Goal: Transaction & Acquisition: Purchase product/service

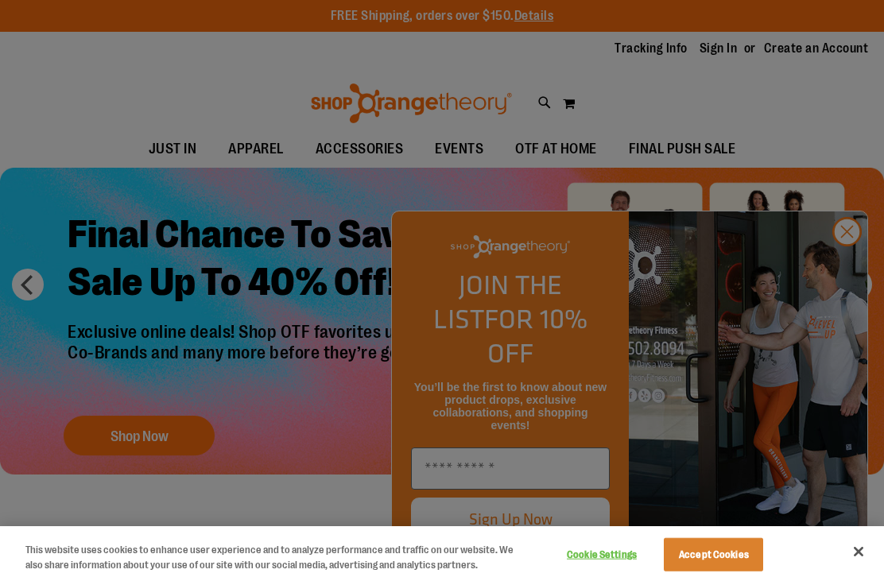
click at [837, 262] on div at bounding box center [442, 290] width 884 height 581
click at [826, 254] on div at bounding box center [442, 290] width 884 height 581
click at [840, 269] on div at bounding box center [442, 290] width 884 height 581
click at [844, 257] on div at bounding box center [442, 290] width 884 height 581
click at [848, 258] on div at bounding box center [442, 290] width 884 height 581
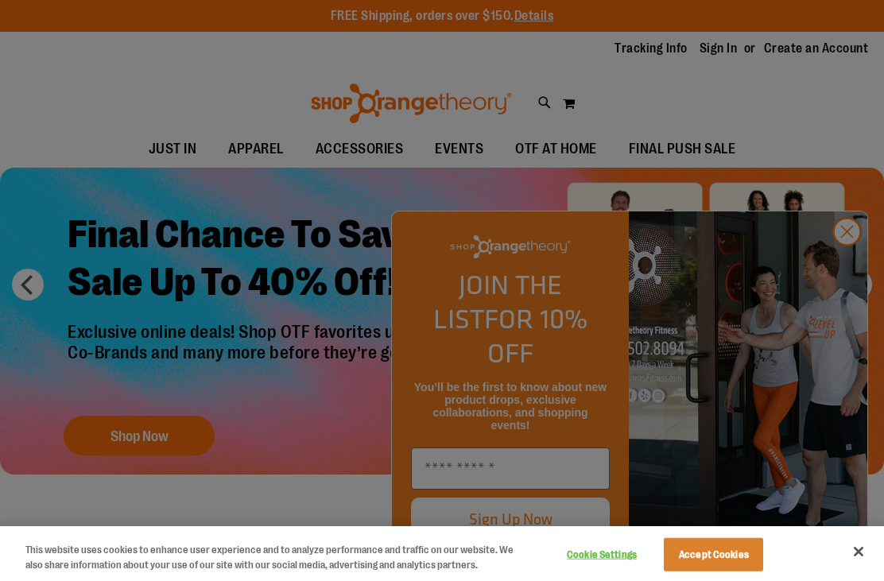
click at [848, 258] on div at bounding box center [442, 290] width 884 height 581
click at [848, 267] on div at bounding box center [442, 290] width 884 height 581
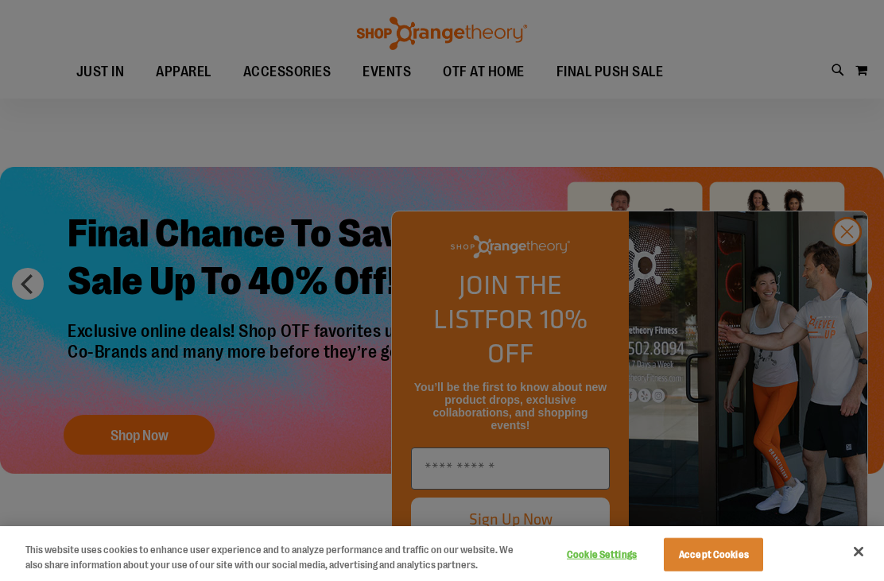
scroll to position [37, 0]
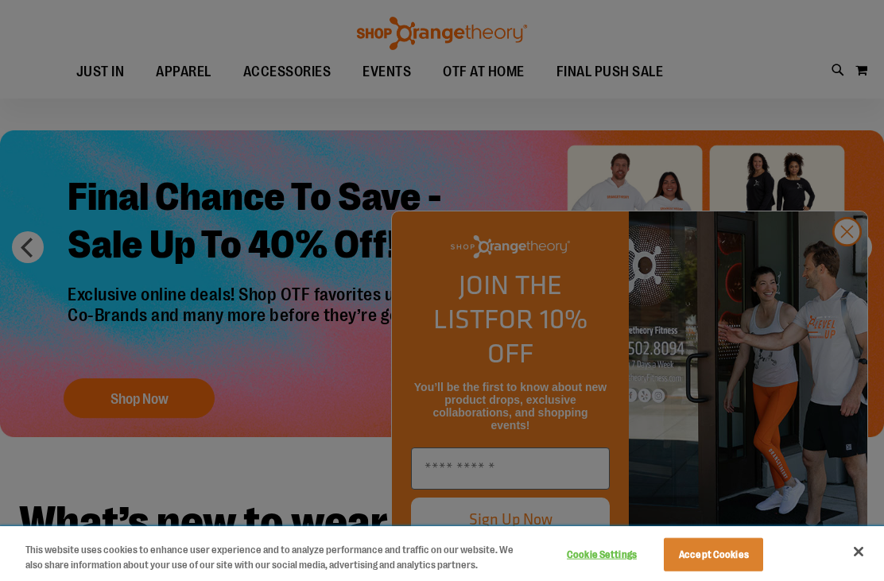
click at [862, 569] on button "Close" at bounding box center [858, 551] width 35 height 35
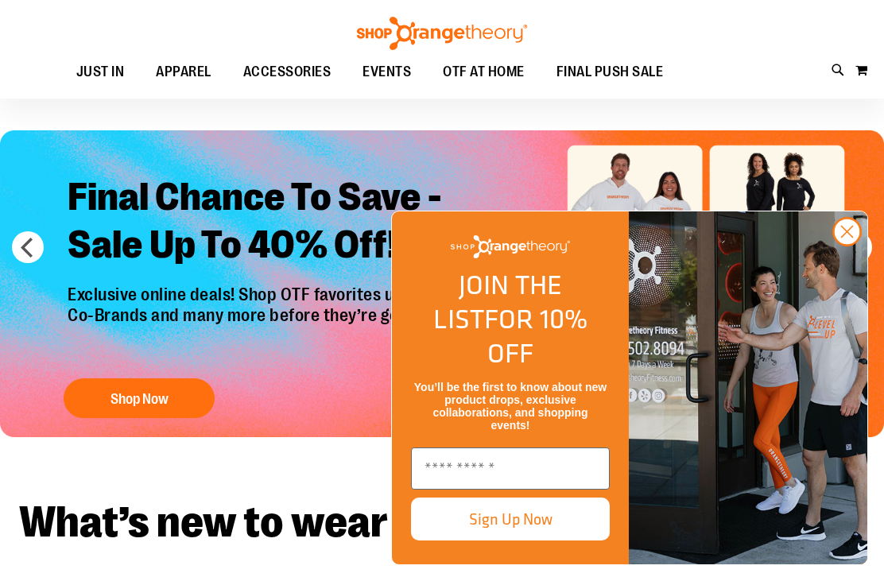
click at [851, 245] on circle "Close dialog" at bounding box center [847, 232] width 26 height 26
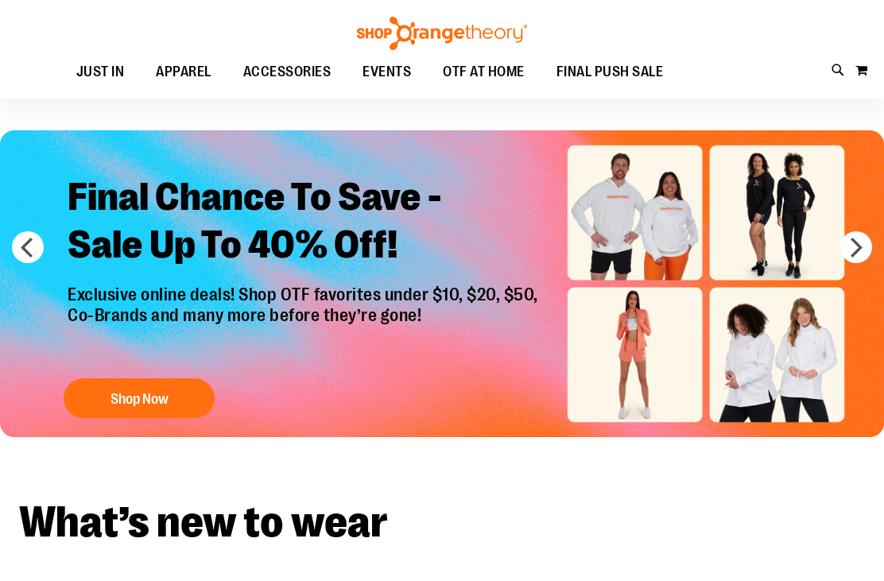
click at [179, 395] on button "Shop Now" at bounding box center [139, 398] width 151 height 40
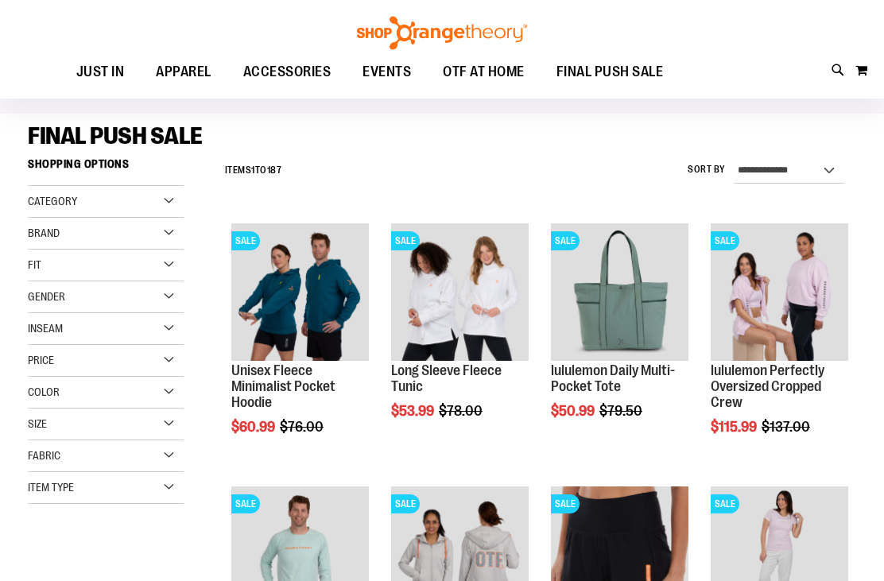
scroll to position [91, 0]
click at [807, 169] on select "**********" at bounding box center [789, 170] width 111 height 25
select select "*********"
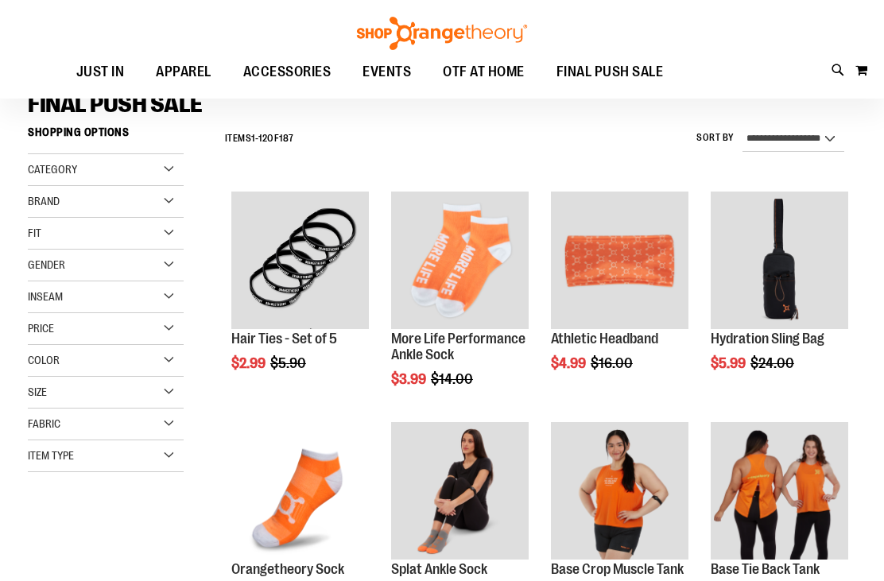
scroll to position [144, 0]
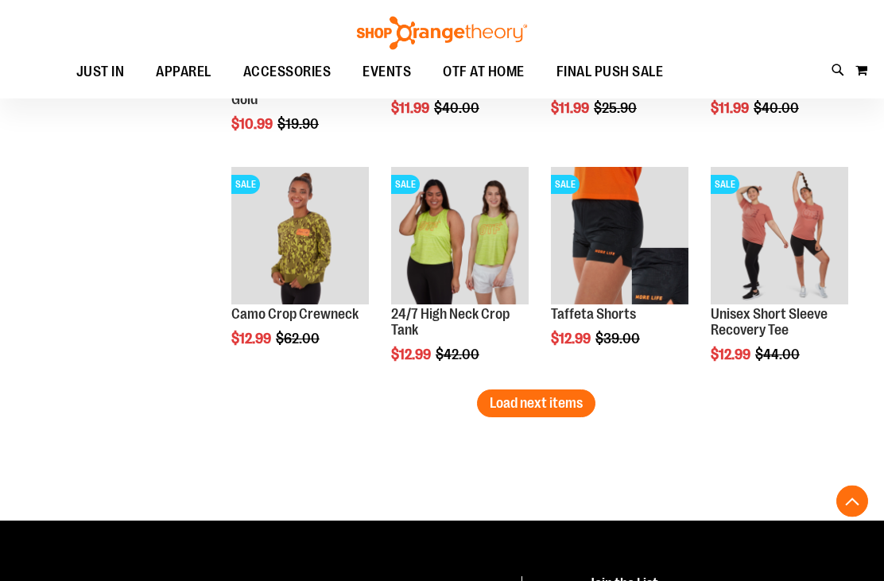
scroll to position [1971, 0]
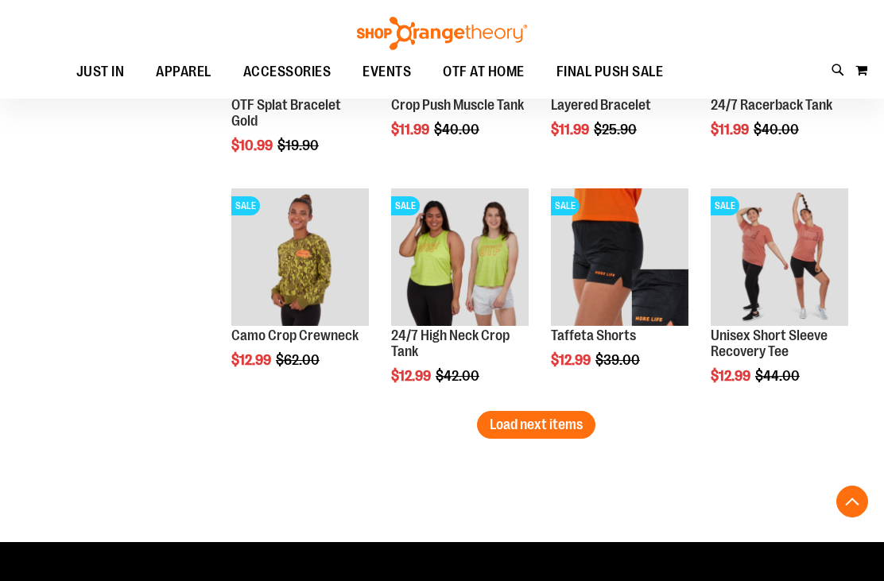
click at [509, 425] on span "Load next items" at bounding box center [536, 425] width 93 height 16
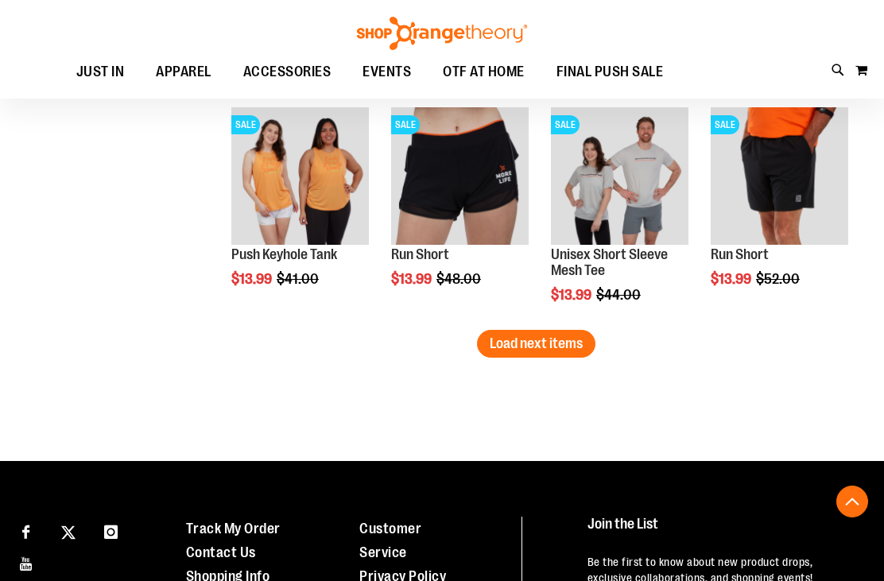
scroll to position [2730, 0]
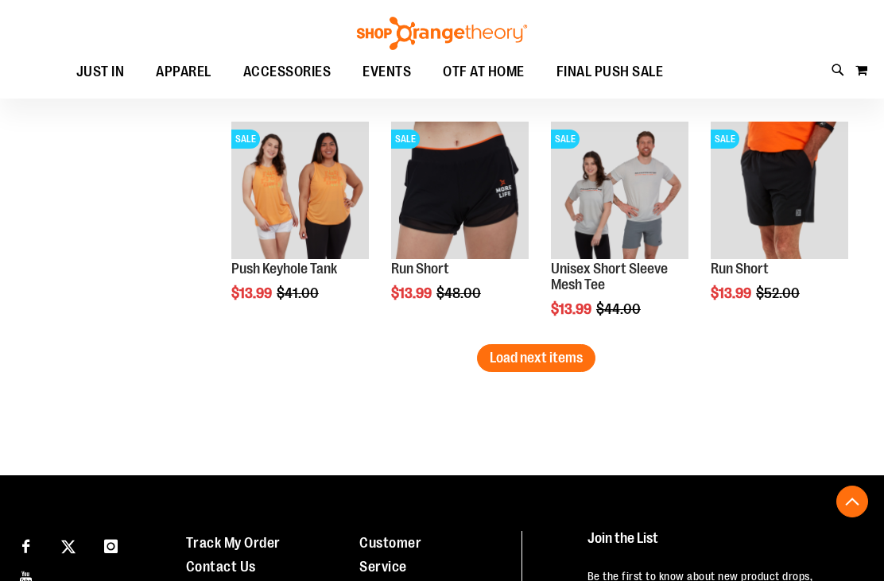
click at [578, 369] on button "Load next items" at bounding box center [536, 358] width 118 height 28
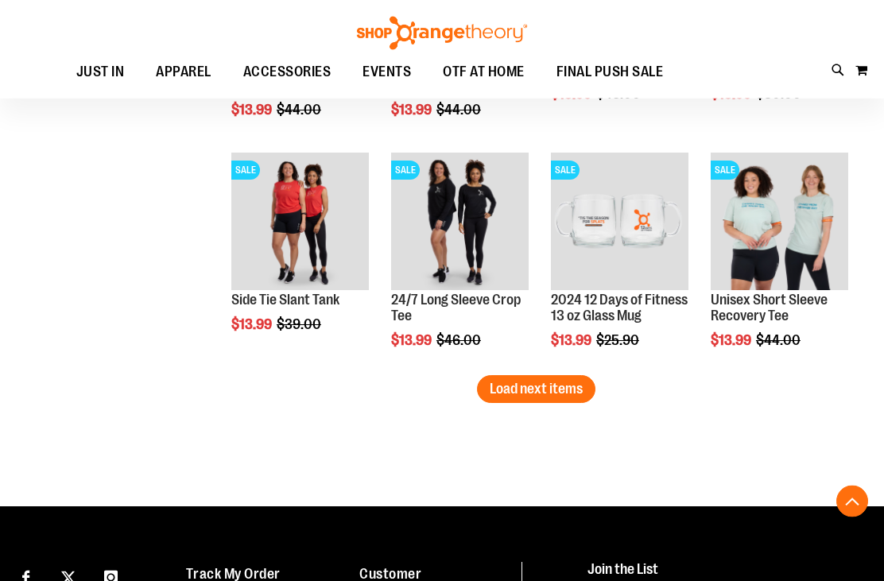
scroll to position [3391, 0]
click at [577, 397] on span "Load next items" at bounding box center [536, 389] width 93 height 16
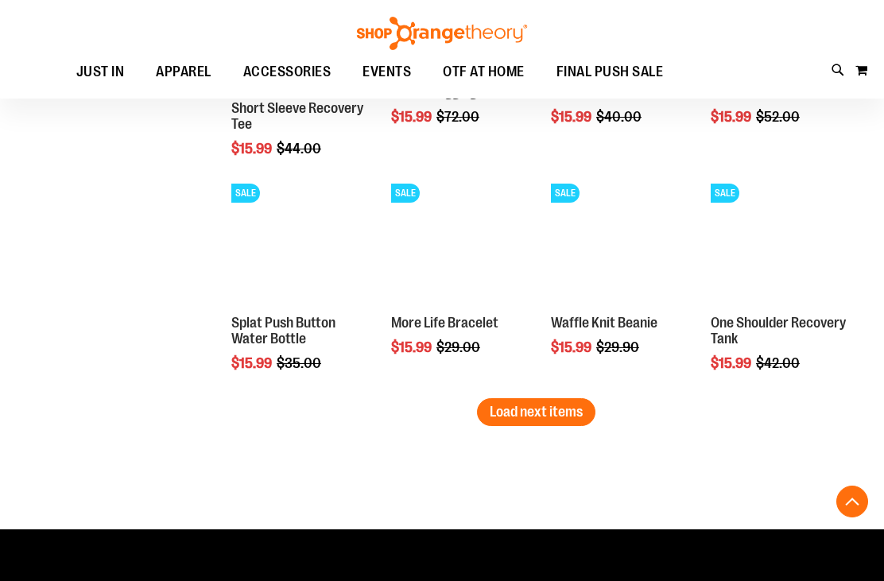
scroll to position [4069, 0]
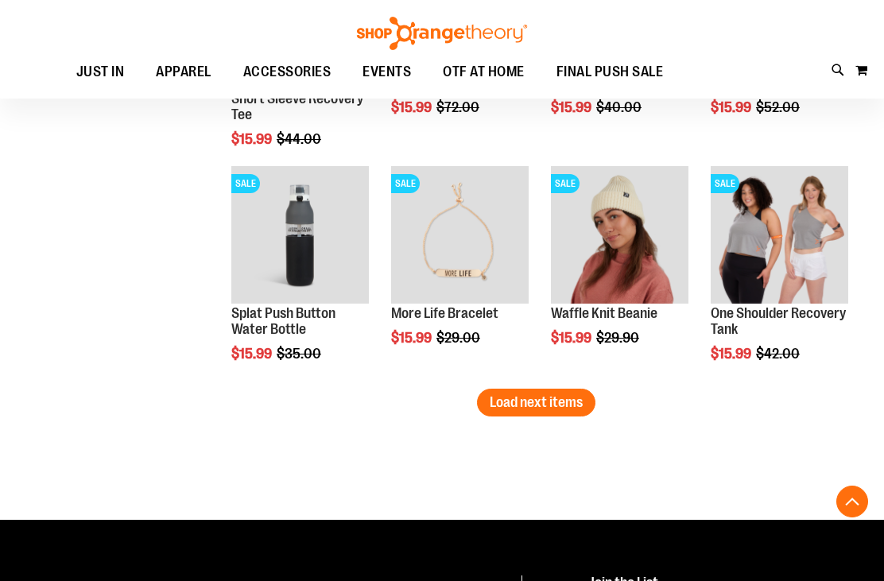
click at [586, 404] on button "Load next items" at bounding box center [536, 403] width 118 height 28
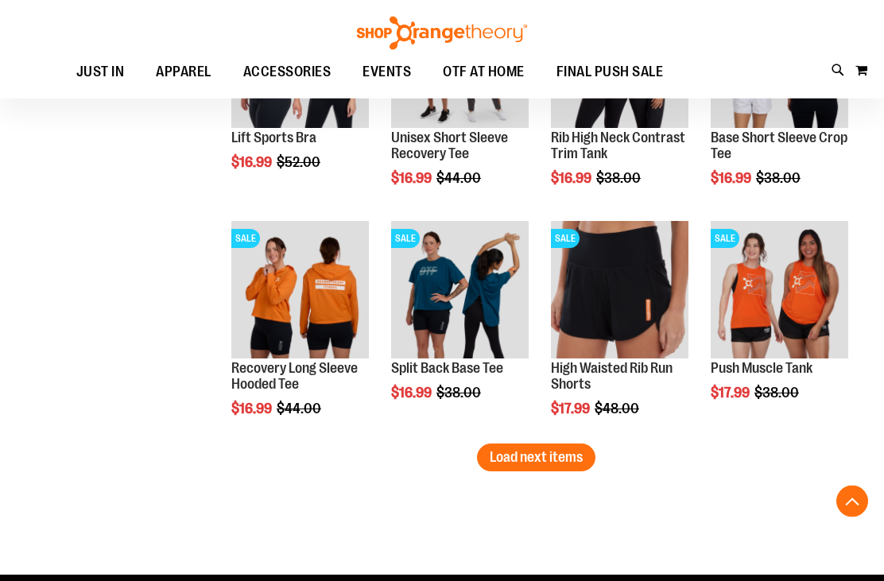
scroll to position [4737, 0]
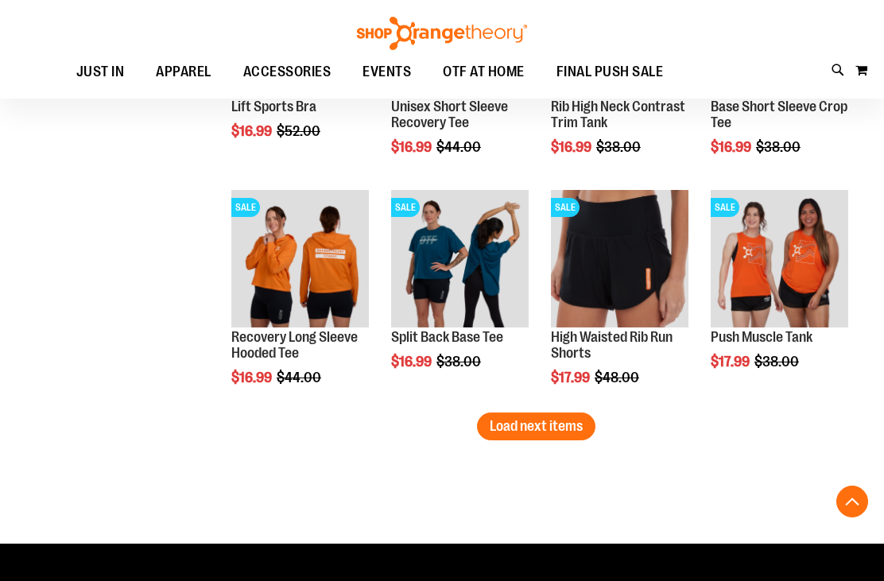
click at [541, 430] on span "Load next items" at bounding box center [536, 426] width 93 height 16
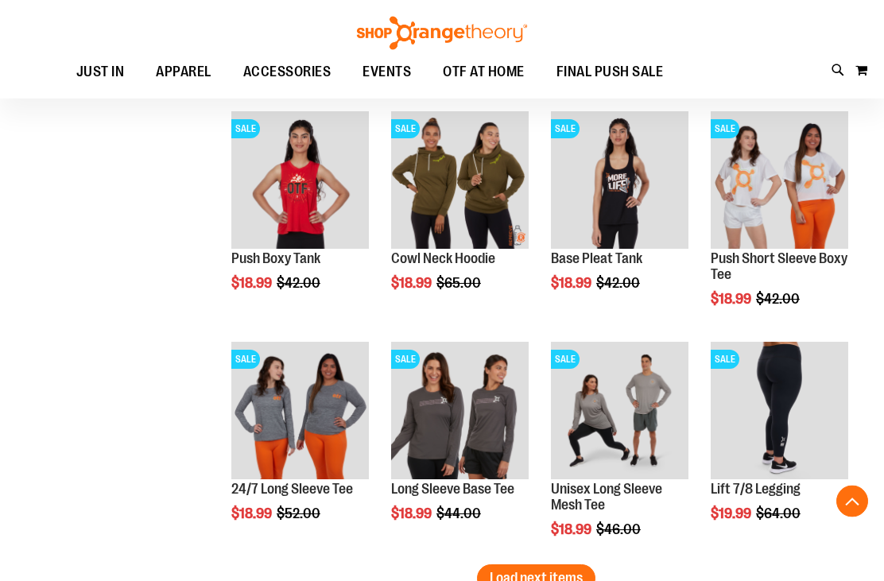
scroll to position [5277, 0]
click at [553, 580] on span "Load next items" at bounding box center [536, 578] width 93 height 16
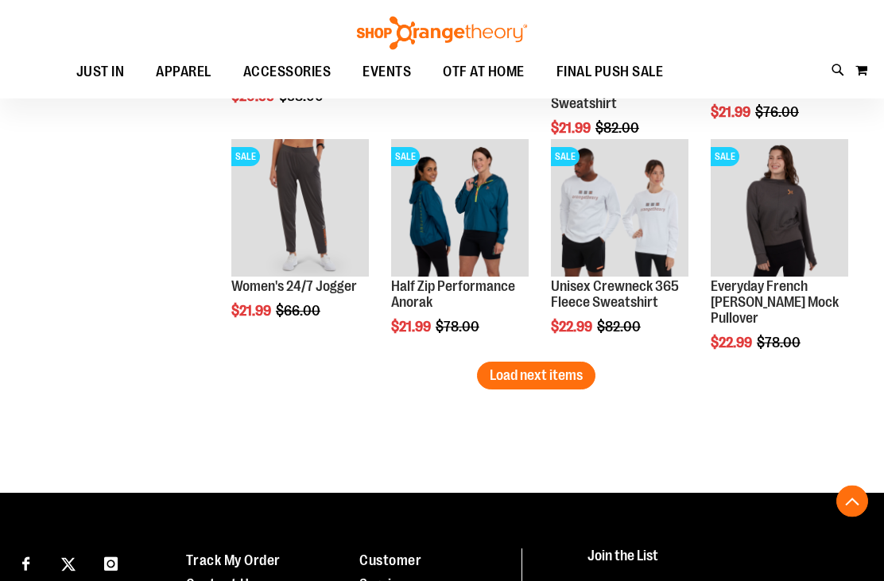
scroll to position [6171, 0]
click at [507, 389] on button "Load next items" at bounding box center [536, 376] width 118 height 28
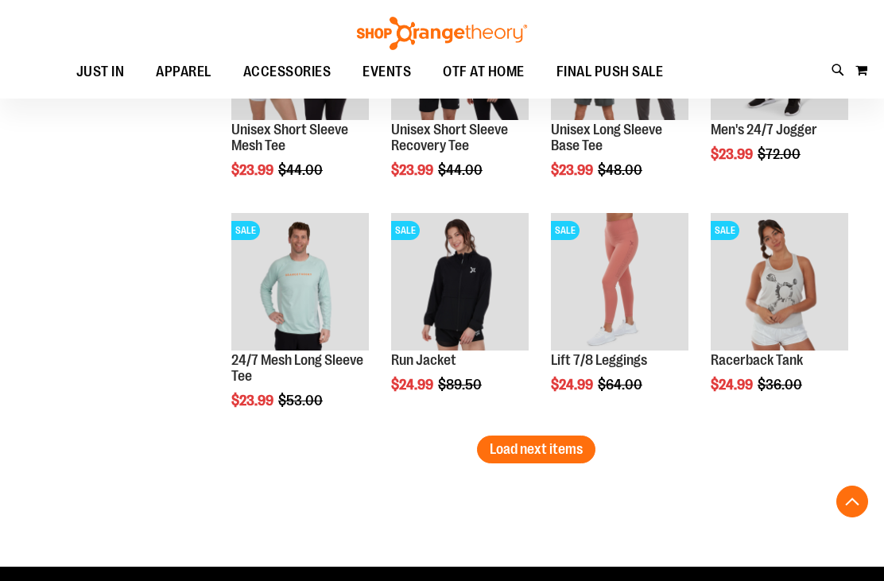
scroll to position [6791, 0]
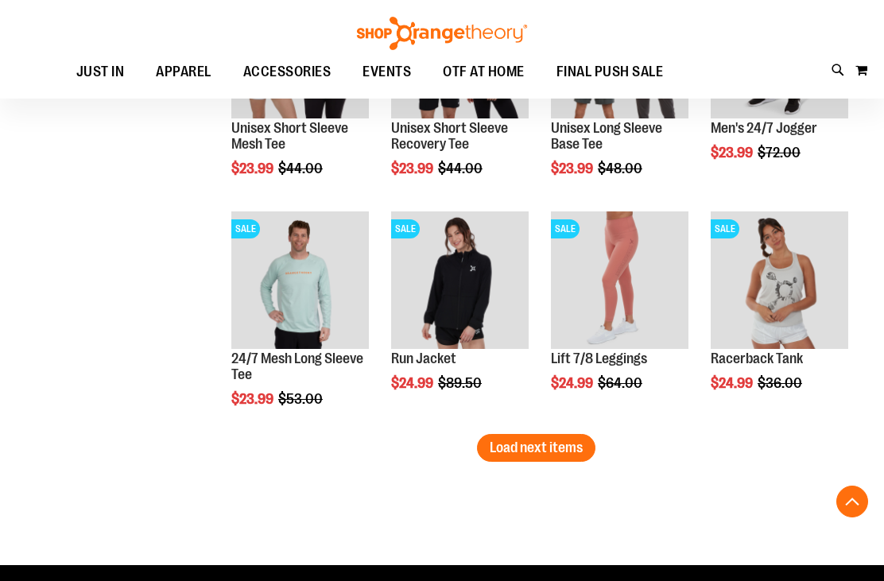
click at [567, 447] on span "Load next items" at bounding box center [536, 448] width 93 height 16
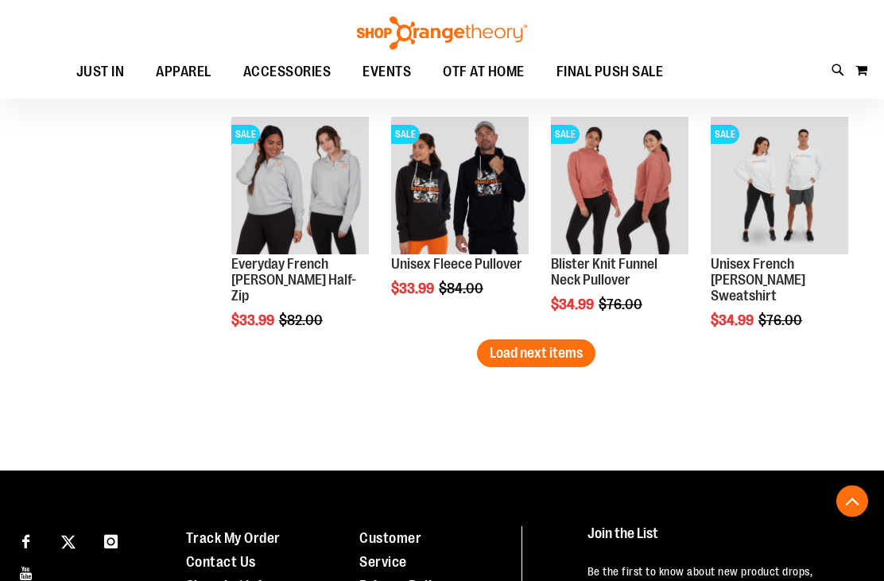
scroll to position [7579, 0]
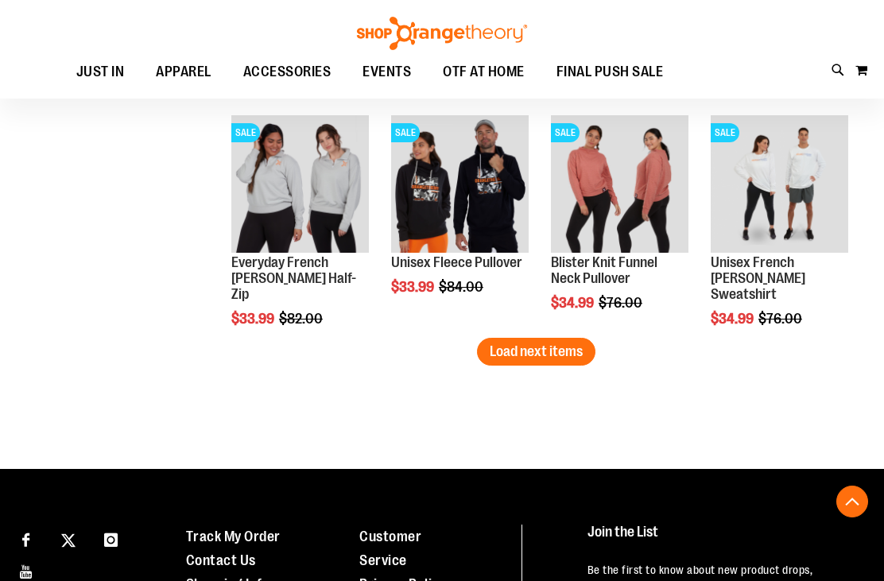
click at [568, 359] on span "Load next items" at bounding box center [536, 352] width 93 height 16
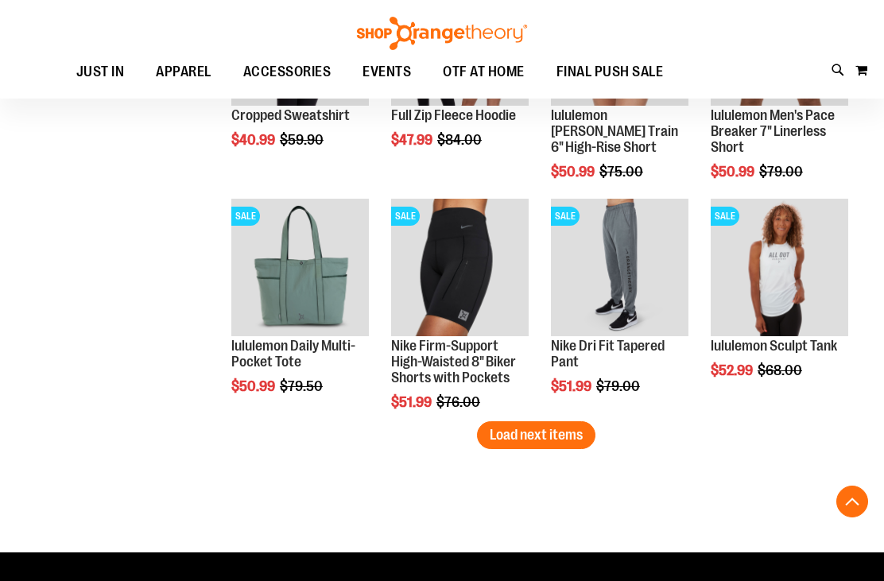
scroll to position [8198, 0]
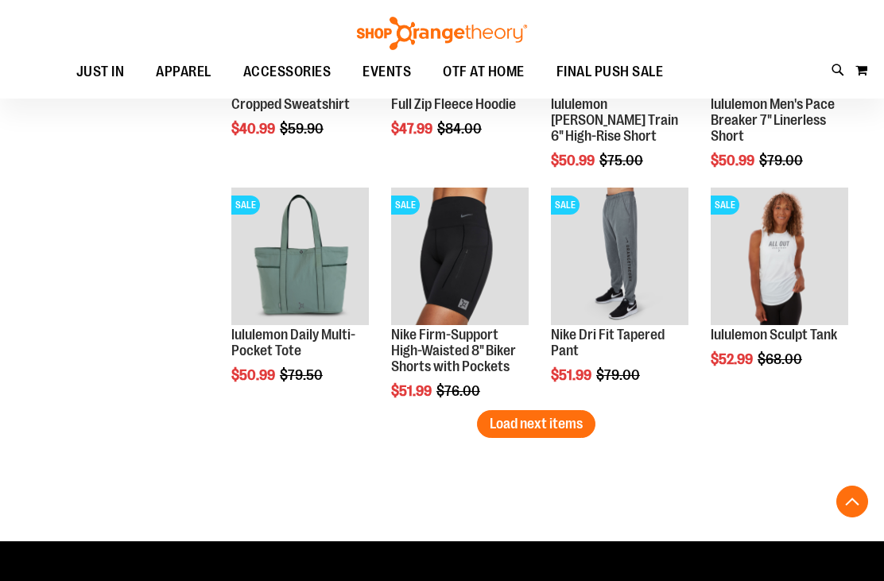
click at [576, 425] on span "Load next items" at bounding box center [536, 424] width 93 height 16
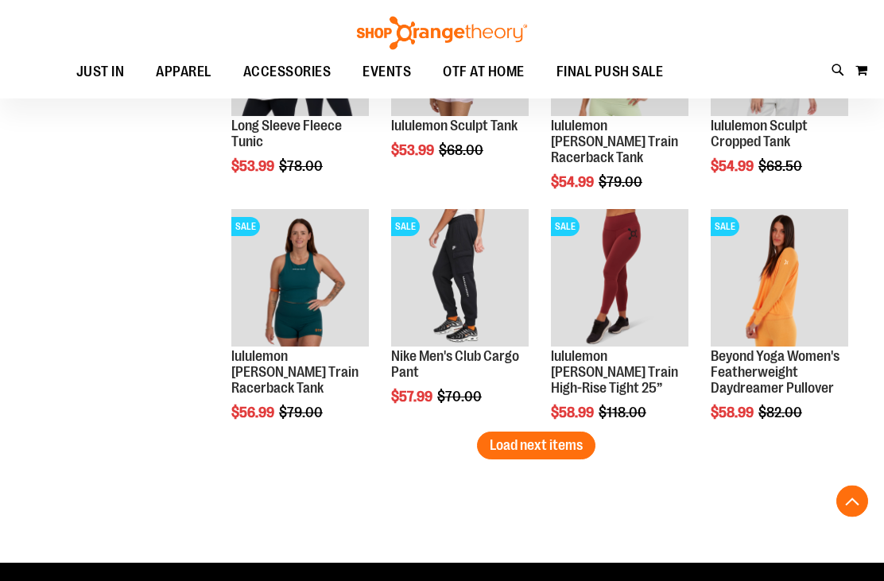
scroll to position [8870, 0]
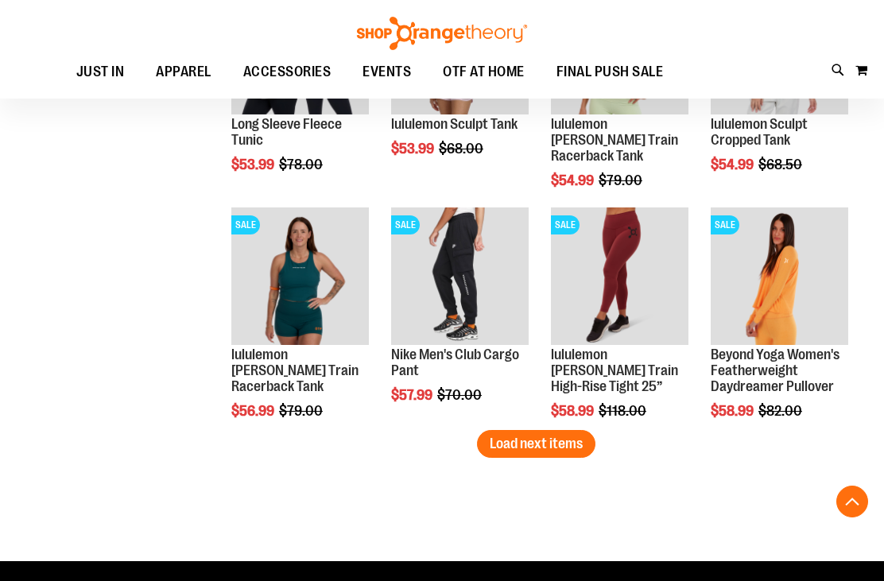
click at [573, 444] on span "Load next items" at bounding box center [536, 444] width 93 height 16
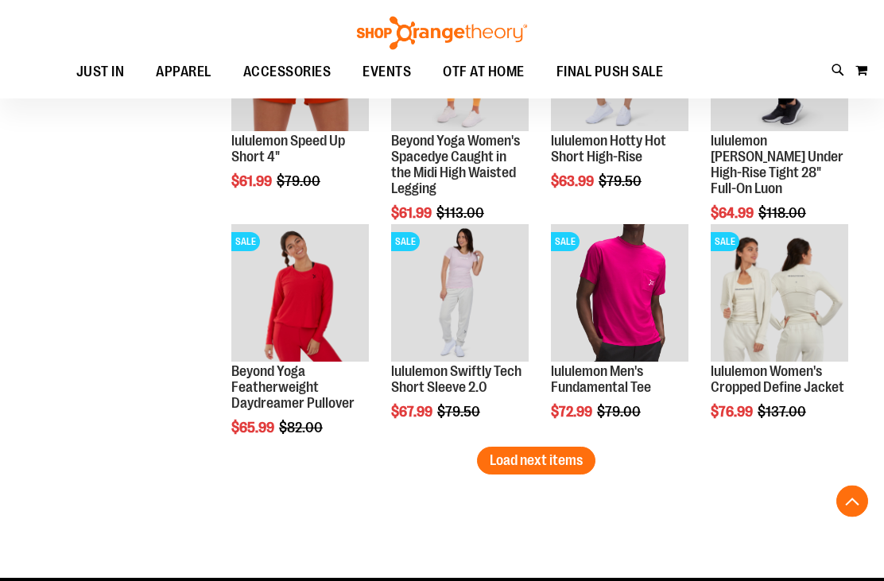
scroll to position [9545, 0]
click at [518, 458] on span "Load next items" at bounding box center [536, 460] width 93 height 16
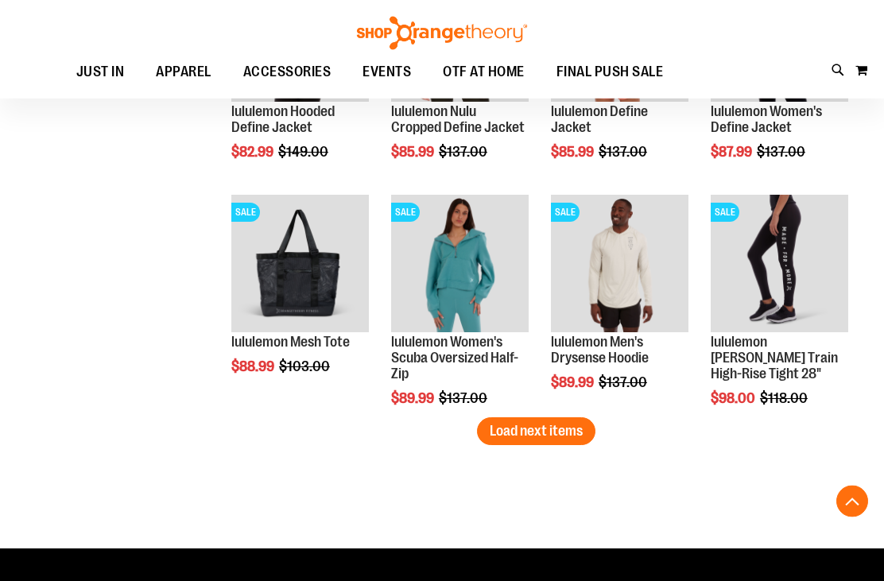
scroll to position [10268, 0]
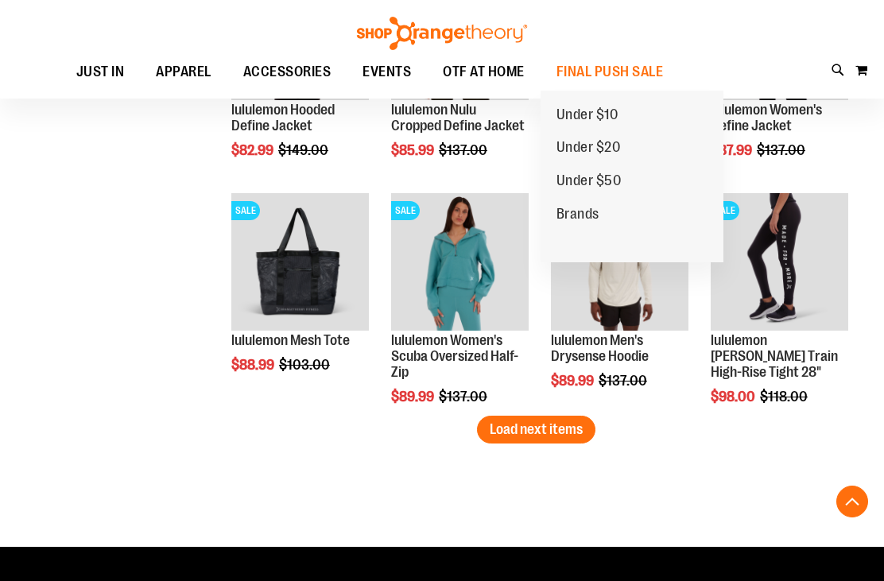
click at [588, 107] on span "Under $10" at bounding box center [588, 117] width 62 height 20
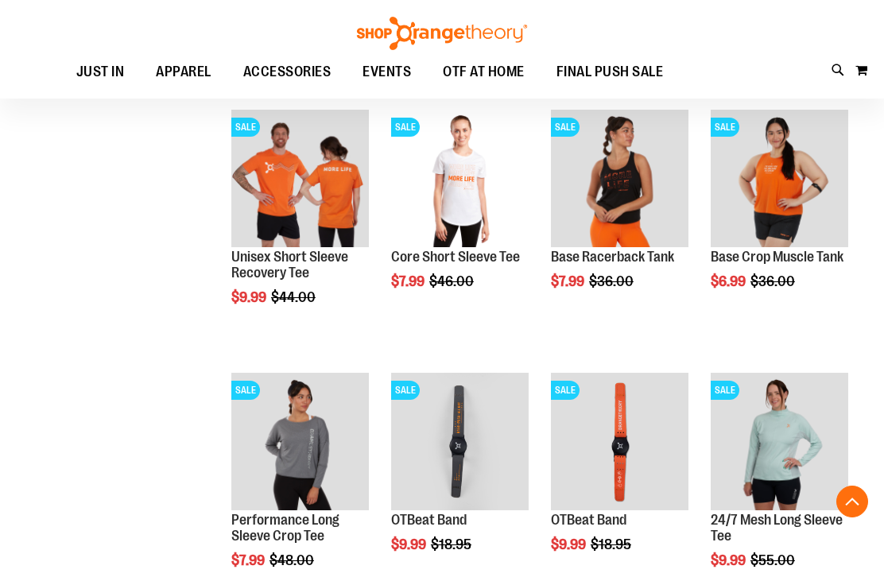
scroll to position [436, 0]
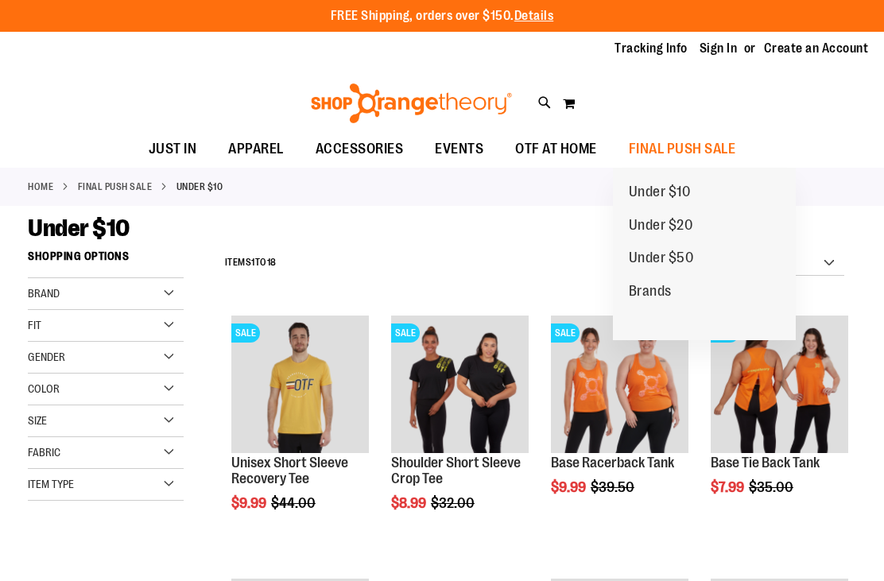
click at [691, 223] on span "Under $20" at bounding box center [661, 227] width 64 height 20
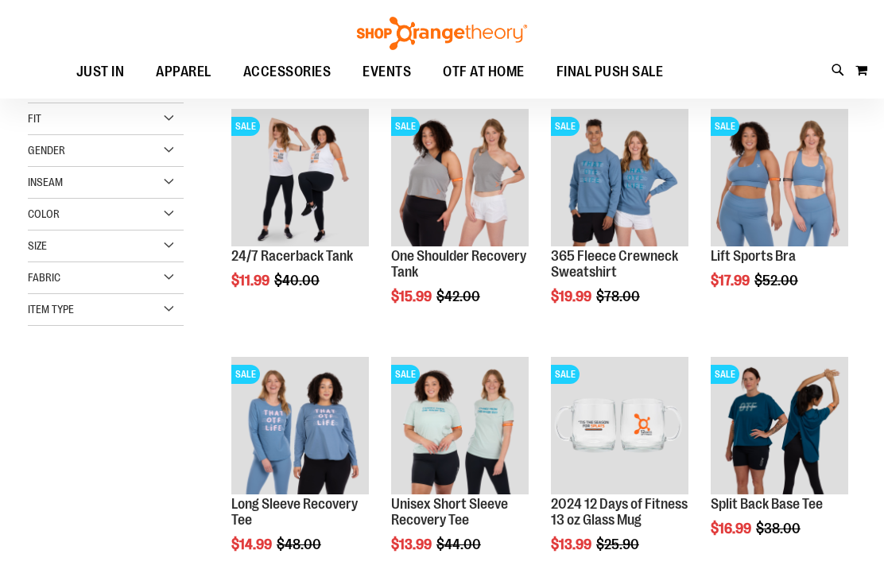
scroll to position [267, 0]
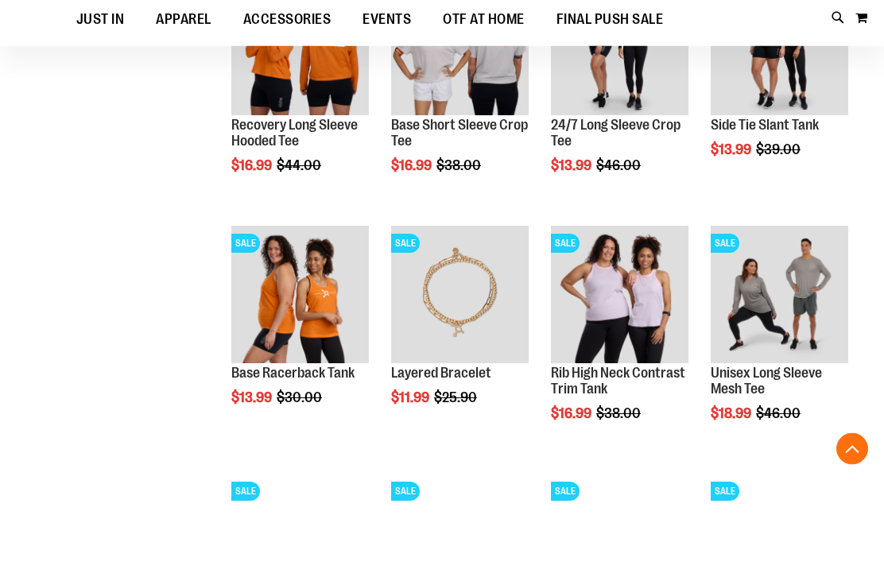
scroll to position [833, 0]
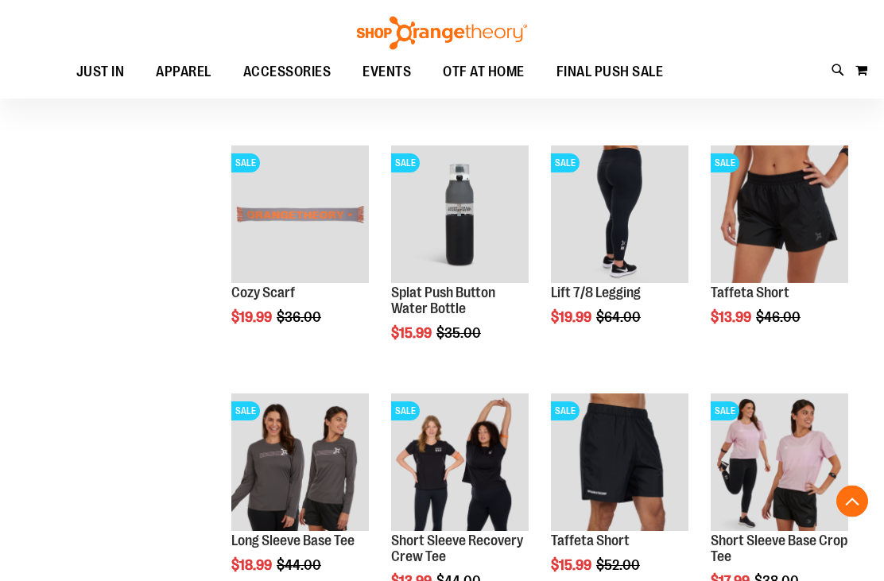
scroll to position [1658, 0]
click at [798, 196] on img "product" at bounding box center [780, 215] width 138 height 138
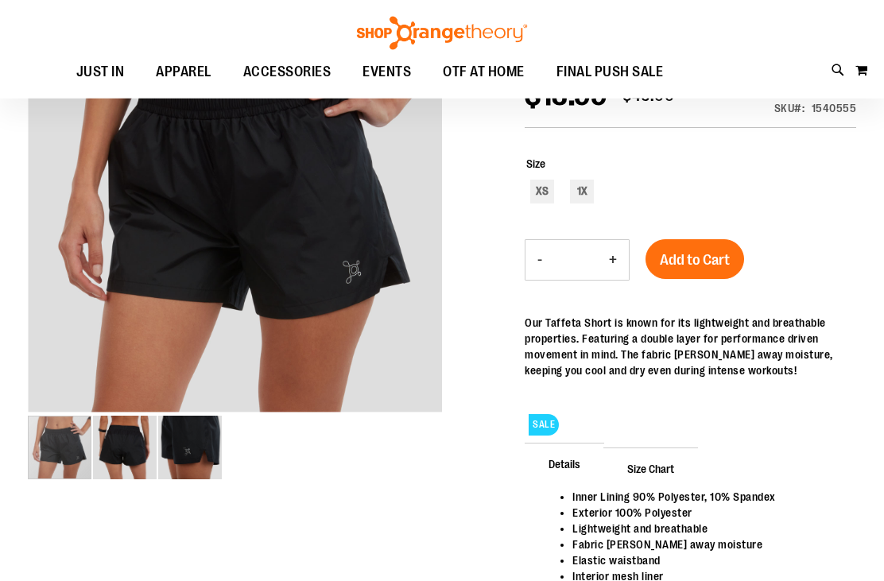
scroll to position [222, 0]
